Goal: Contribute content: Add original content to the website for others to see

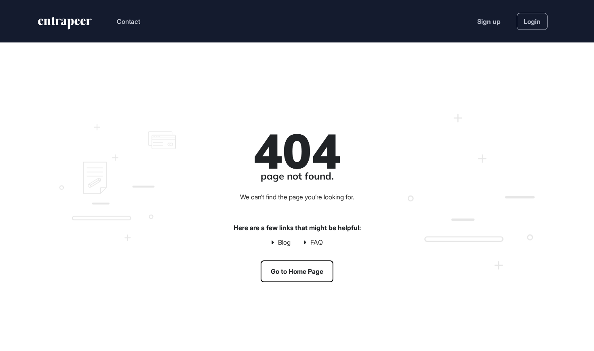
scroll to position [0, 0]
click at [525, 19] on link "Login" at bounding box center [532, 21] width 31 height 17
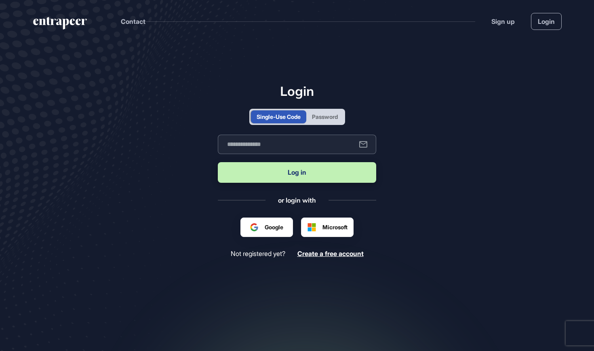
scroll to position [0, 0]
click at [319, 122] on div "Password" at bounding box center [324, 116] width 37 height 13
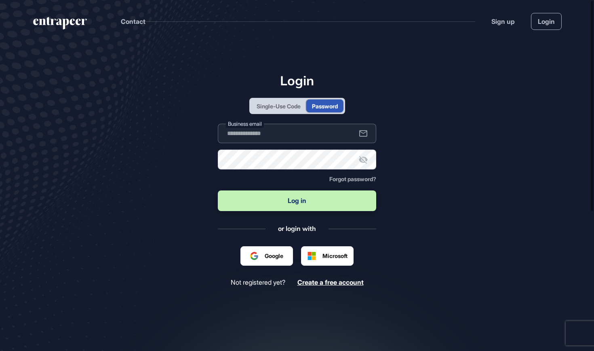
type input "**********"
click at [312, 193] on button "Log in" at bounding box center [297, 200] width 158 height 21
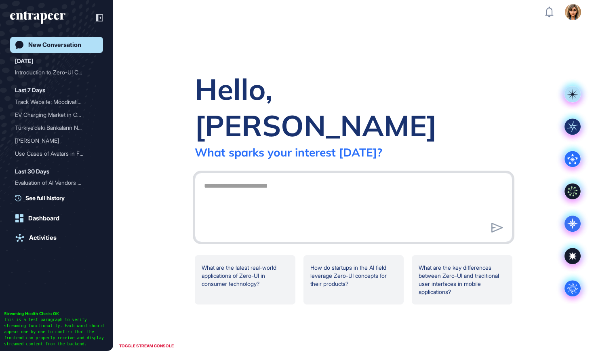
scroll to position [0, 0]
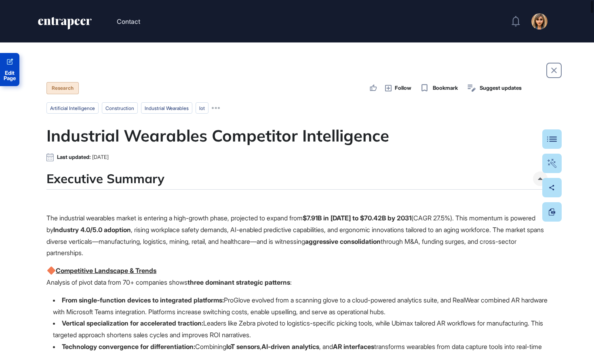
click at [12, 74] on span "Edit Page" at bounding box center [9, 75] width 19 height 11
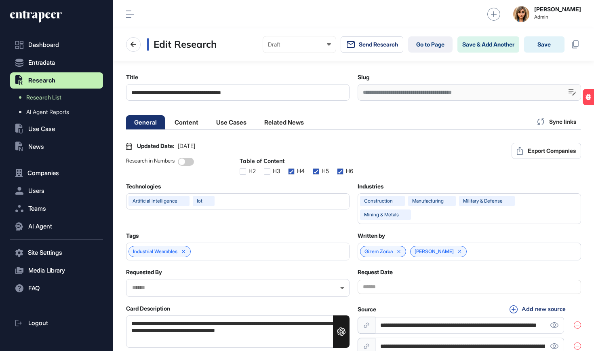
scroll to position [0, 4]
drag, startPoint x: 267, startPoint y: 97, endPoint x: 189, endPoint y: 92, distance: 78.1
click at [189, 93] on input "**********" at bounding box center [237, 92] width 223 height 17
type input "**********"
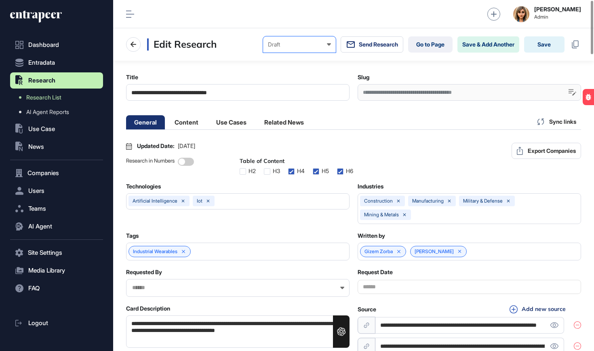
click at [314, 42] on div "Draft" at bounding box center [299, 44] width 63 height 6
click at [0, 0] on div "Private" at bounding box center [0, 0] width 0 height 0
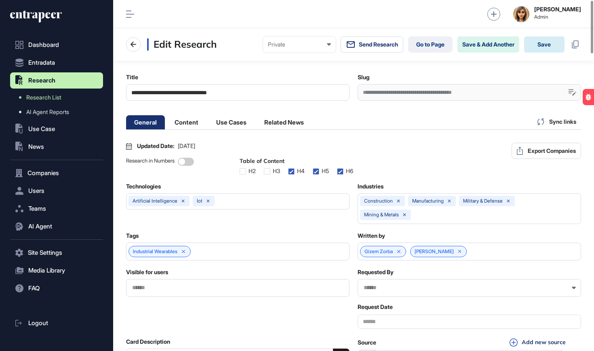
click at [547, 43] on button "Save" at bounding box center [544, 44] width 40 height 16
click at [433, 44] on link "Go to Page" at bounding box center [430, 44] width 44 height 16
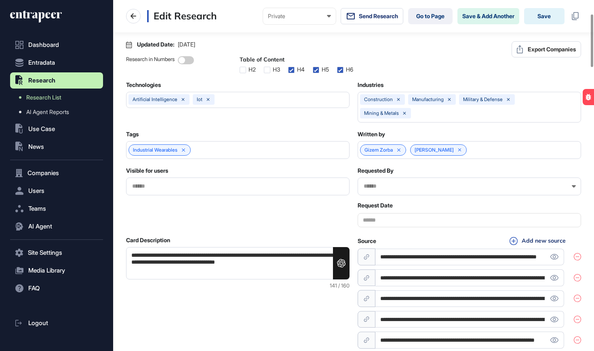
scroll to position [125, 0]
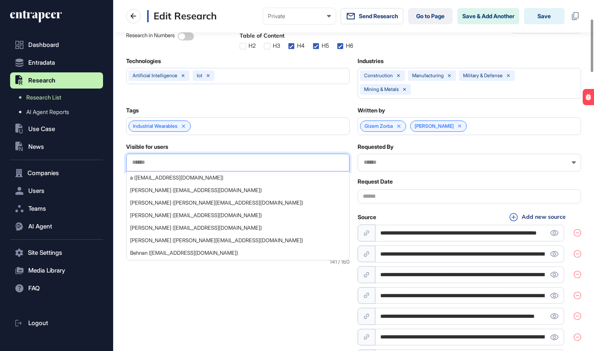
click at [186, 166] on input "text" at bounding box center [237, 162] width 213 height 7
paste input "**********"
type input "**********"
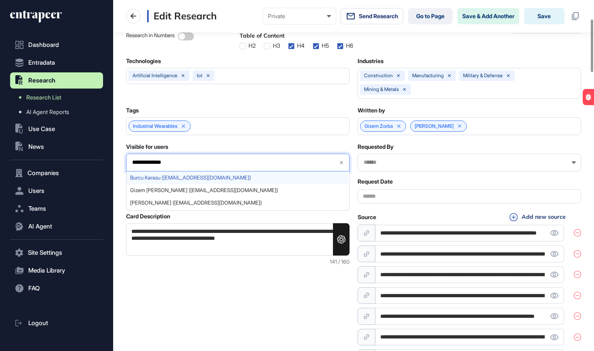
click at [183, 181] on span "Burcu Karasu (bkarasu@innova.com.tr)" at bounding box center [237, 178] width 215 height 6
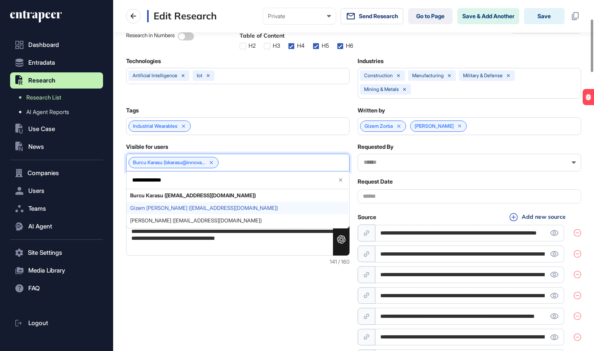
click at [180, 211] on span "Gizem Gözde Öztürk (gozturk@innova.com.tr)" at bounding box center [237, 208] width 215 height 6
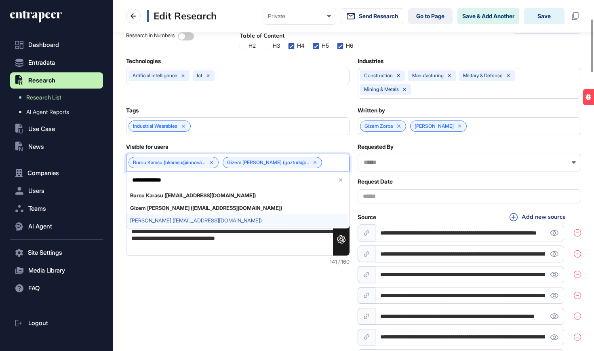
click at [179, 223] on span "Merve Dogan (mdogan@innova.com.tr)" at bounding box center [237, 220] width 215 height 6
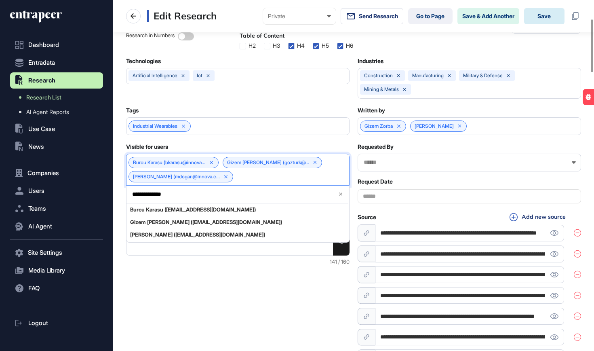
click at [556, 18] on button "Save" at bounding box center [544, 16] width 40 height 16
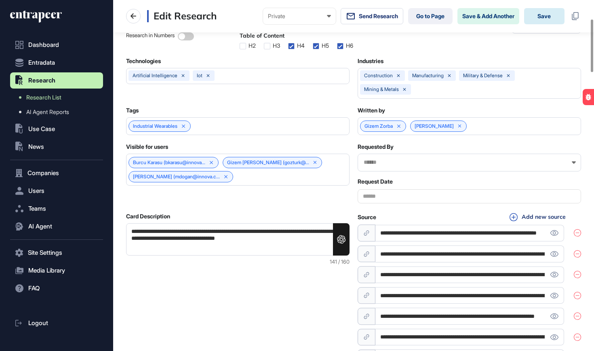
click at [556, 18] on button "Save" at bounding box center [544, 16] width 40 height 16
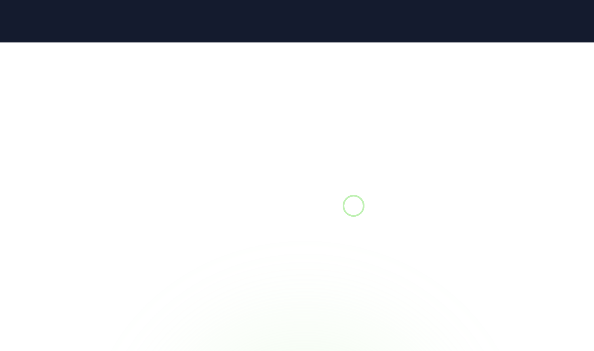
scroll to position [0, 0]
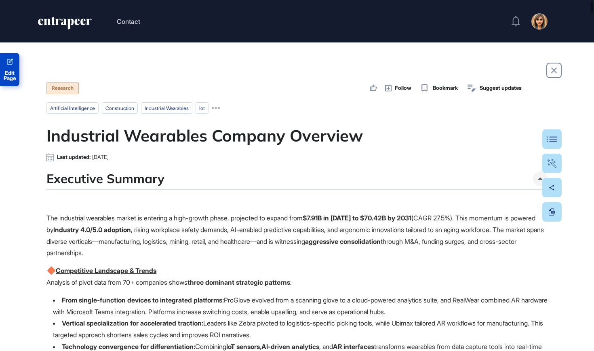
click at [12, 79] on span "Edit Page" at bounding box center [9, 75] width 19 height 11
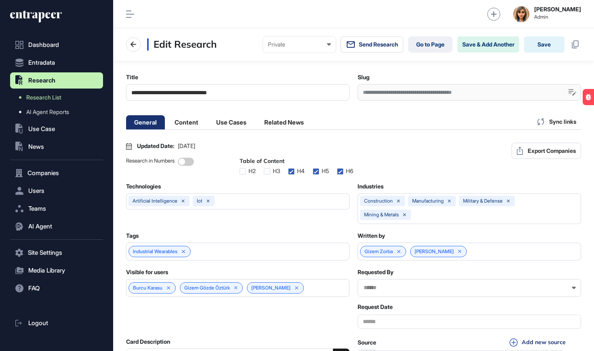
scroll to position [0, 4]
